Goal: Task Accomplishment & Management: Manage account settings

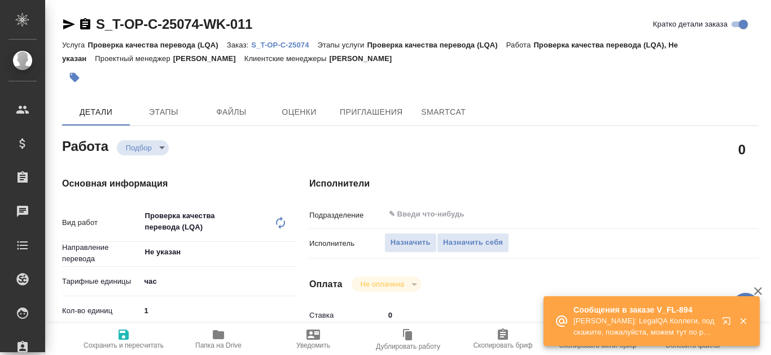
type textarea "x"
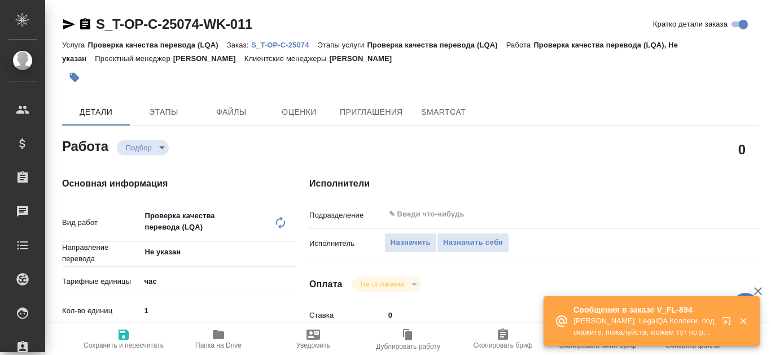
type textarea "x"
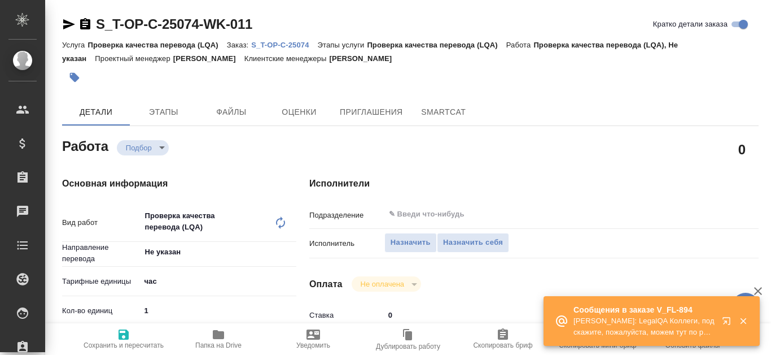
type textarea "x"
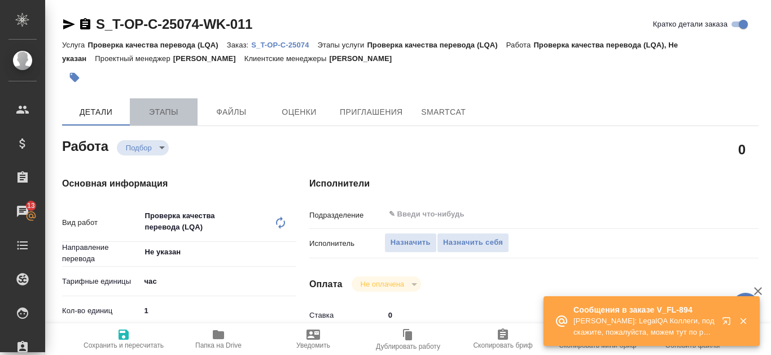
click at [185, 112] on span "Этапы" at bounding box center [164, 112] width 54 height 14
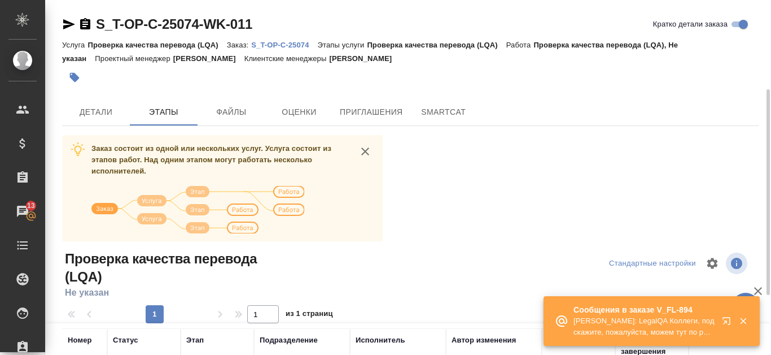
scroll to position [56, 0]
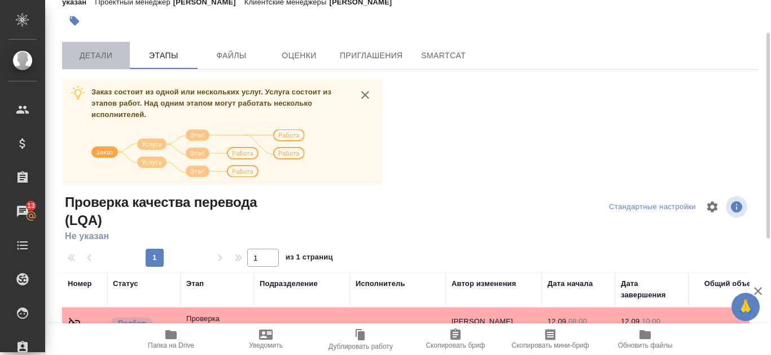
click at [107, 49] on button "Детали" at bounding box center [96, 55] width 68 height 27
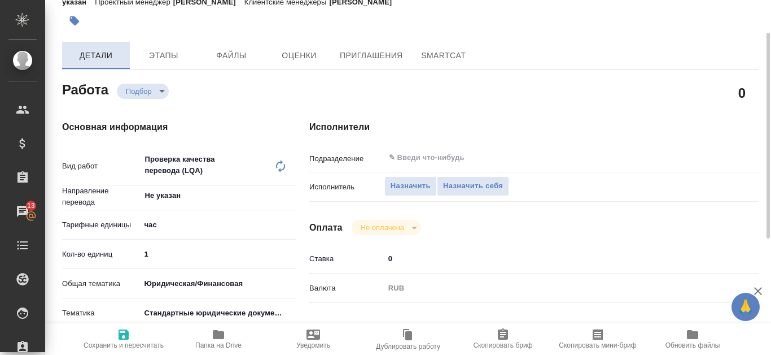
type textarea "x"
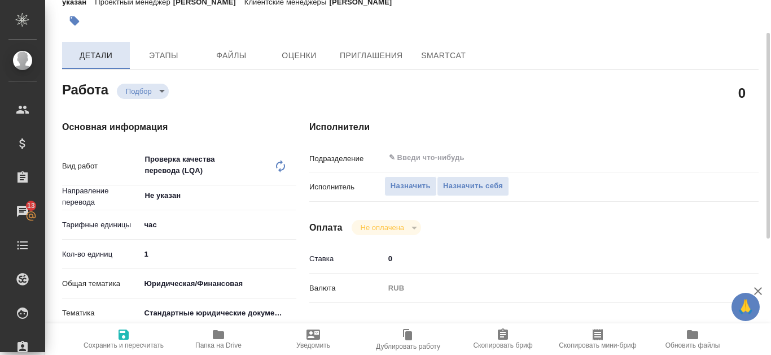
type textarea "x"
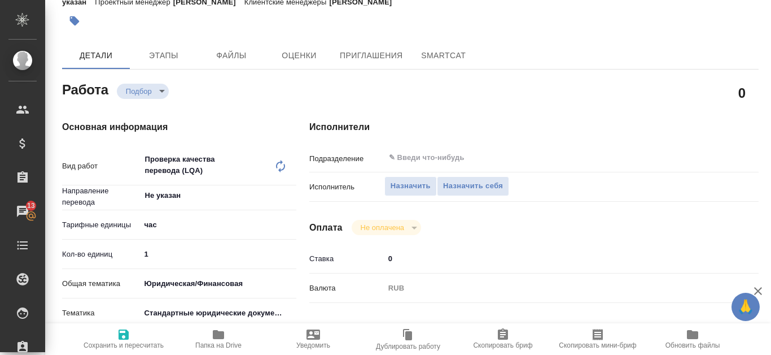
scroll to position [620, 0]
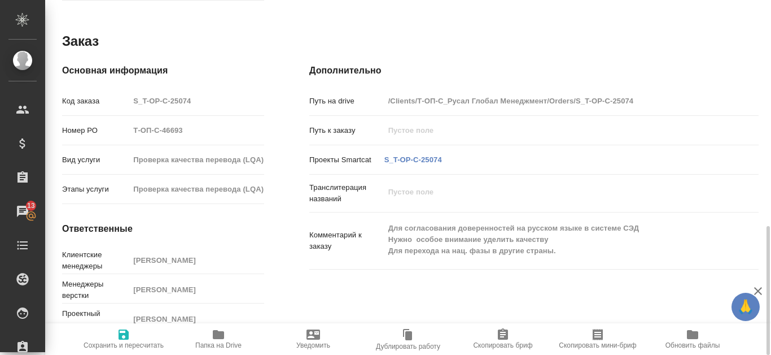
type textarea "x"
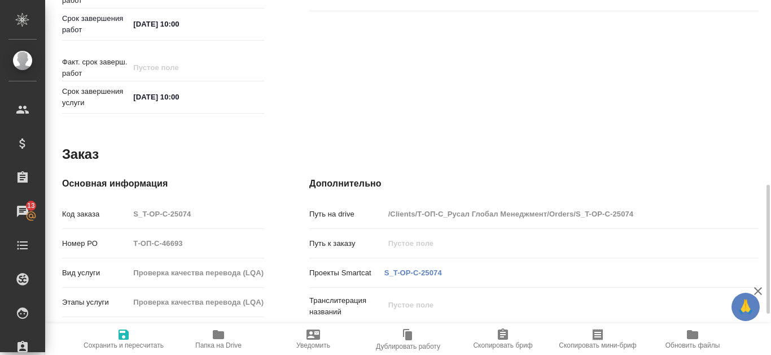
scroll to position [394, 0]
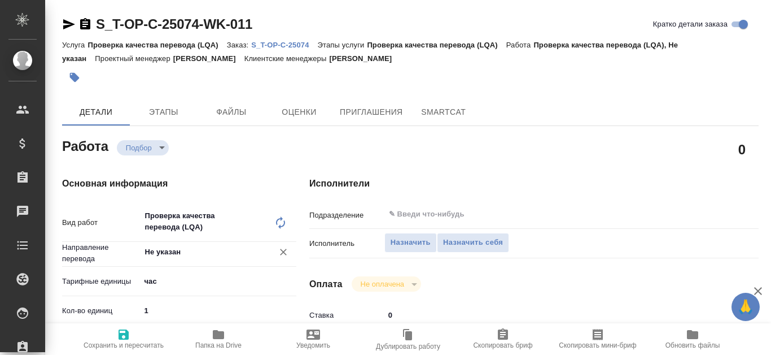
type textarea "x"
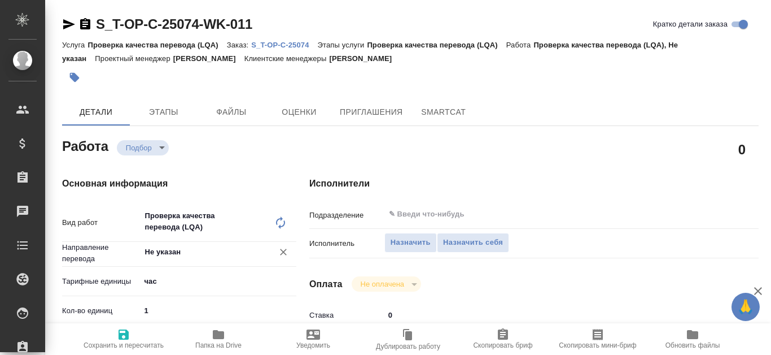
type textarea "x"
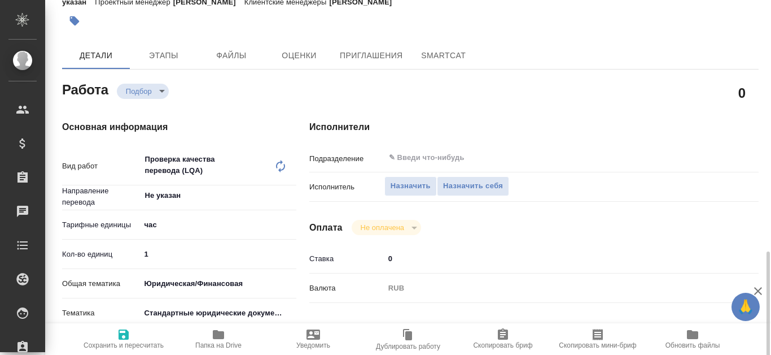
scroll to position [226, 0]
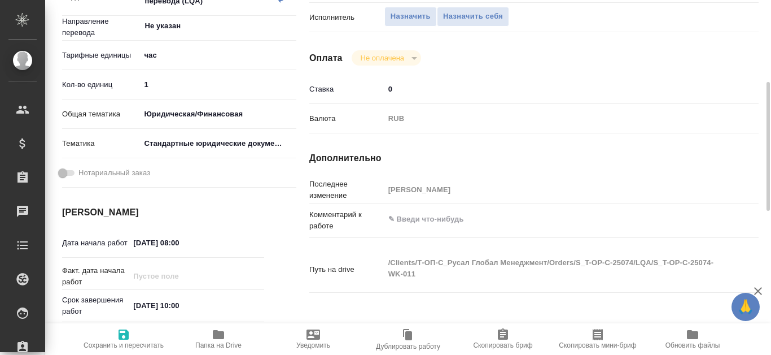
type textarea "x"
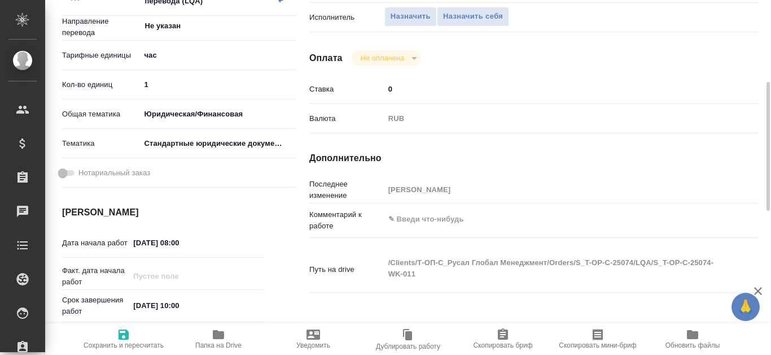
type textarea "x"
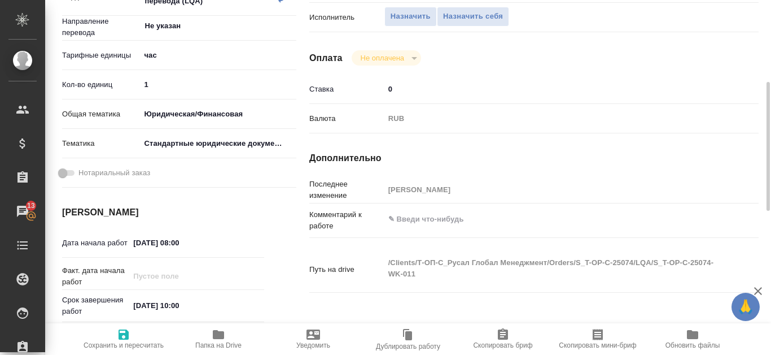
scroll to position [169, 0]
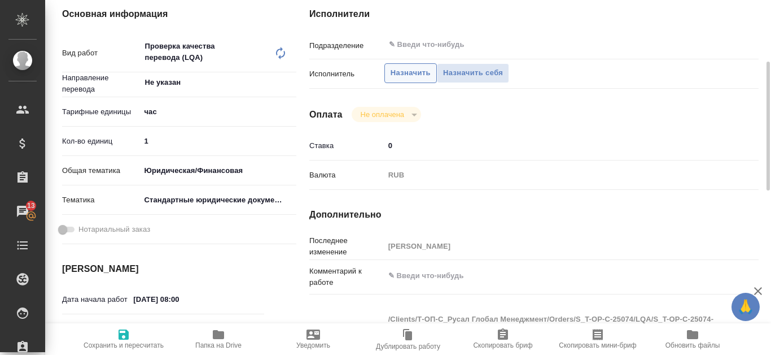
click at [407, 81] on button "Назначить" at bounding box center [411, 73] width 53 height 20
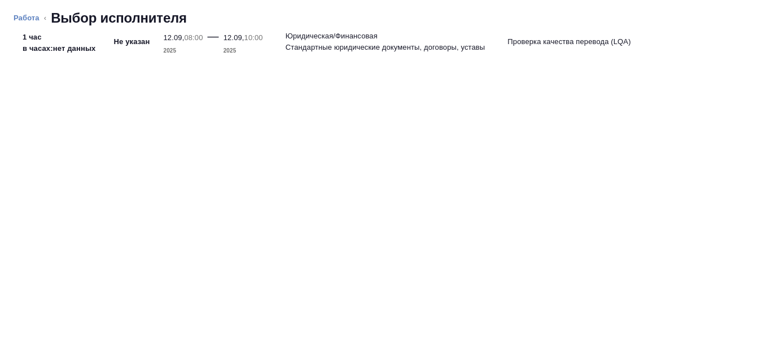
type textarea "x"
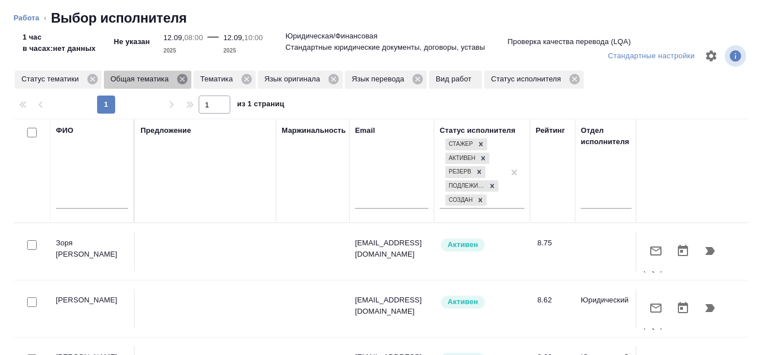
click at [184, 79] on icon at bounding box center [182, 79] width 10 height 10
click at [158, 76] on icon at bounding box center [156, 79] width 10 height 10
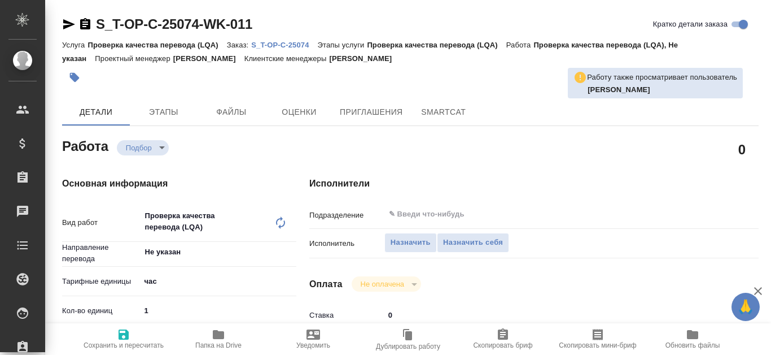
type textarea "x"
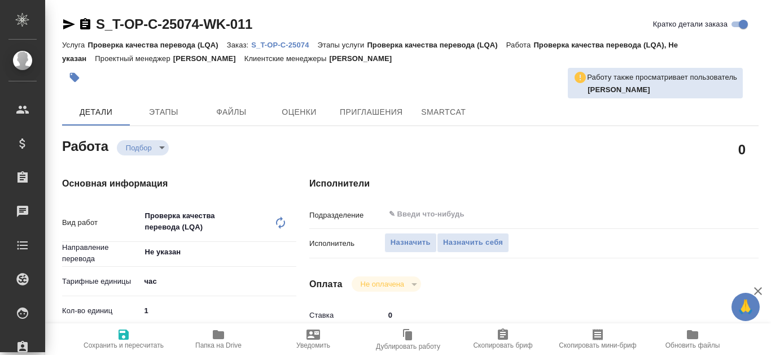
type textarea "x"
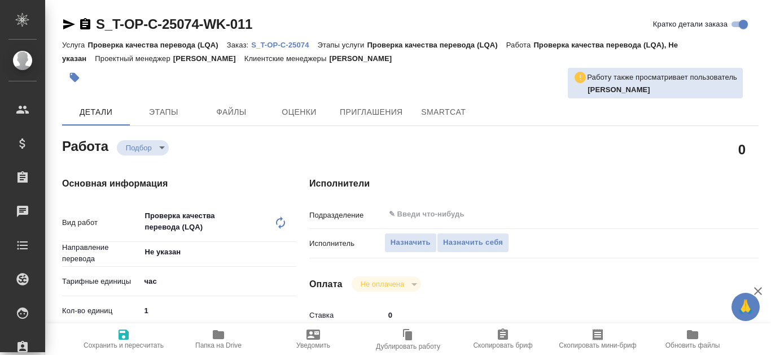
type textarea "x"
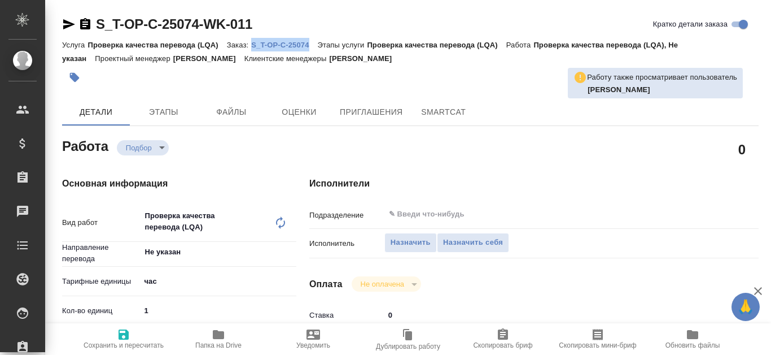
drag, startPoint x: 250, startPoint y: 42, endPoint x: 315, endPoint y: 41, distance: 65.5
click at [315, 41] on div "Услуга Проверка качества перевода (LQA) Заказ: S_T-OP-C-25074 Этапы услуги Пров…" at bounding box center [410, 51] width 697 height 27
type textarea "x"
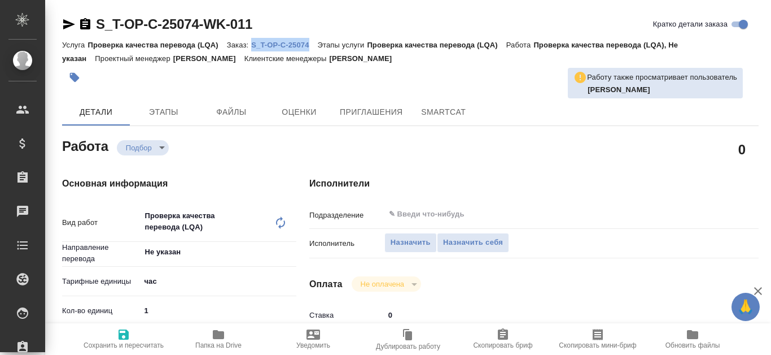
type textarea "x"
copy p "S_T-OP-C-25074"
